Goal: Task Accomplishment & Management: Use online tool/utility

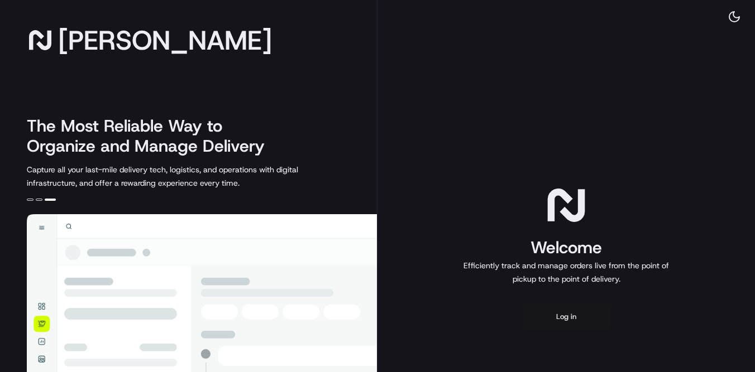
click at [581, 317] on button "Log in" at bounding box center [566, 317] width 89 height 27
